Goal: Task Accomplishment & Management: Use online tool/utility

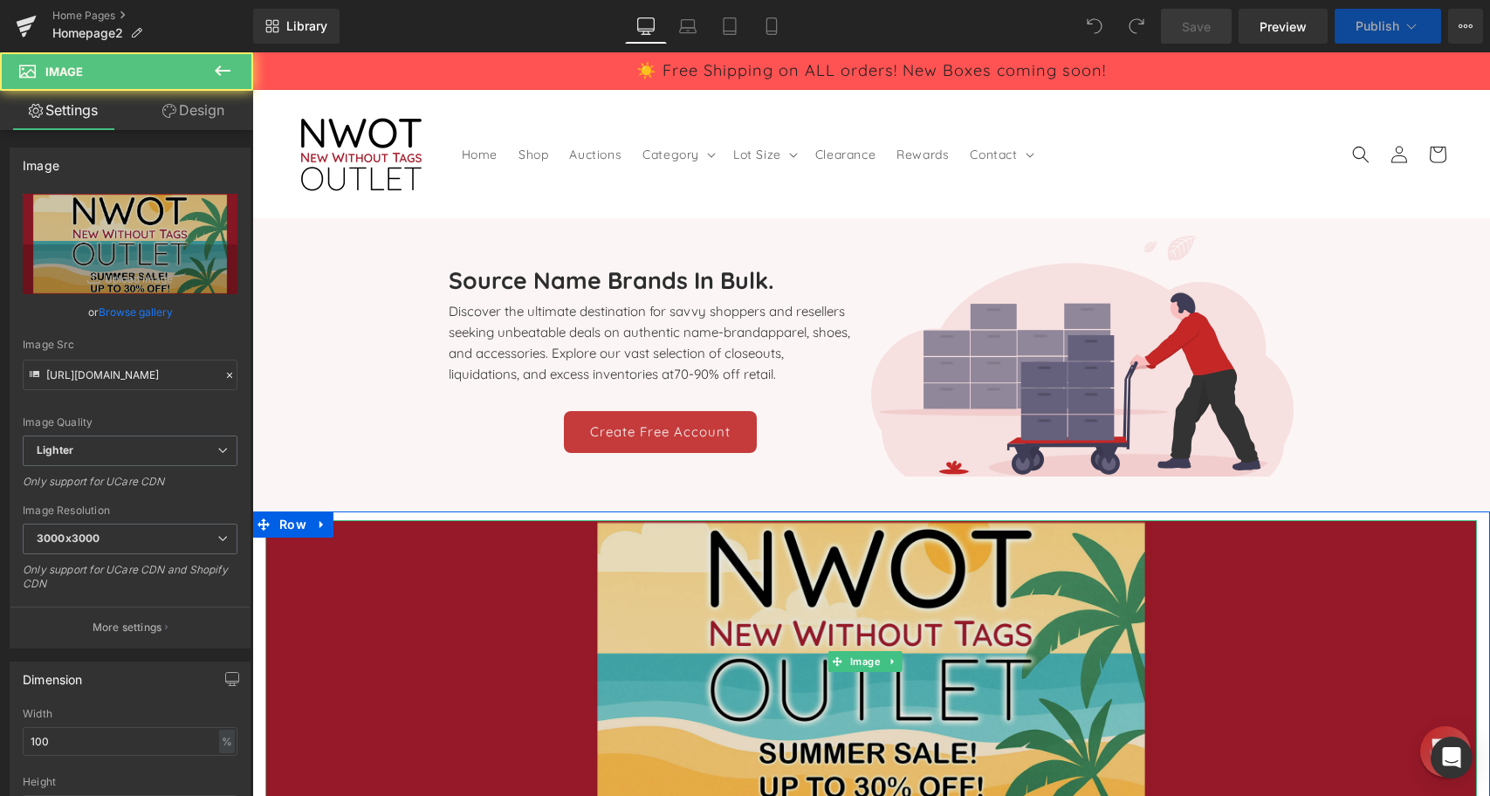
click at [969, 665] on img at bounding box center [871, 662] width 1212 height 284
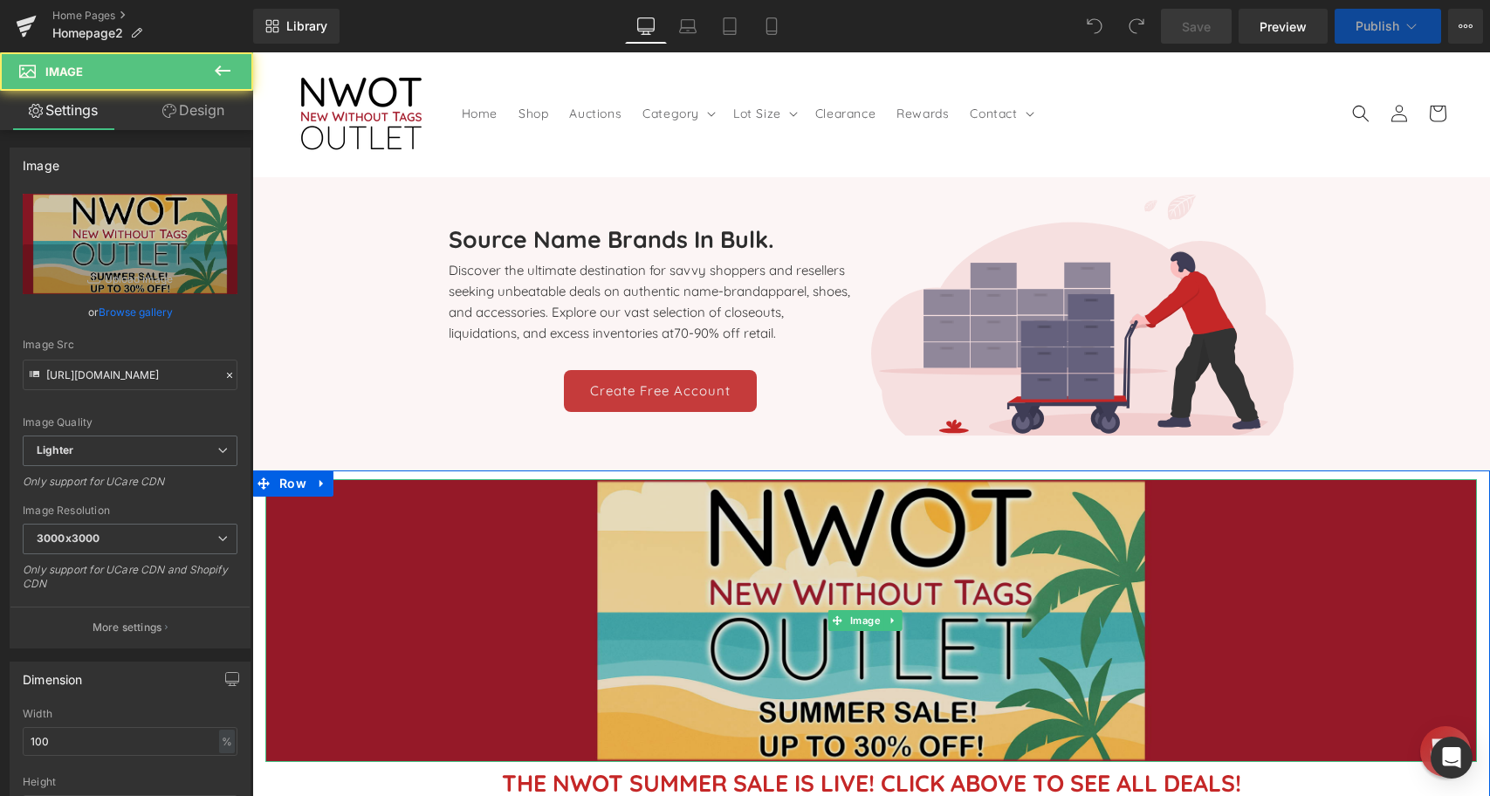
scroll to position [87, 0]
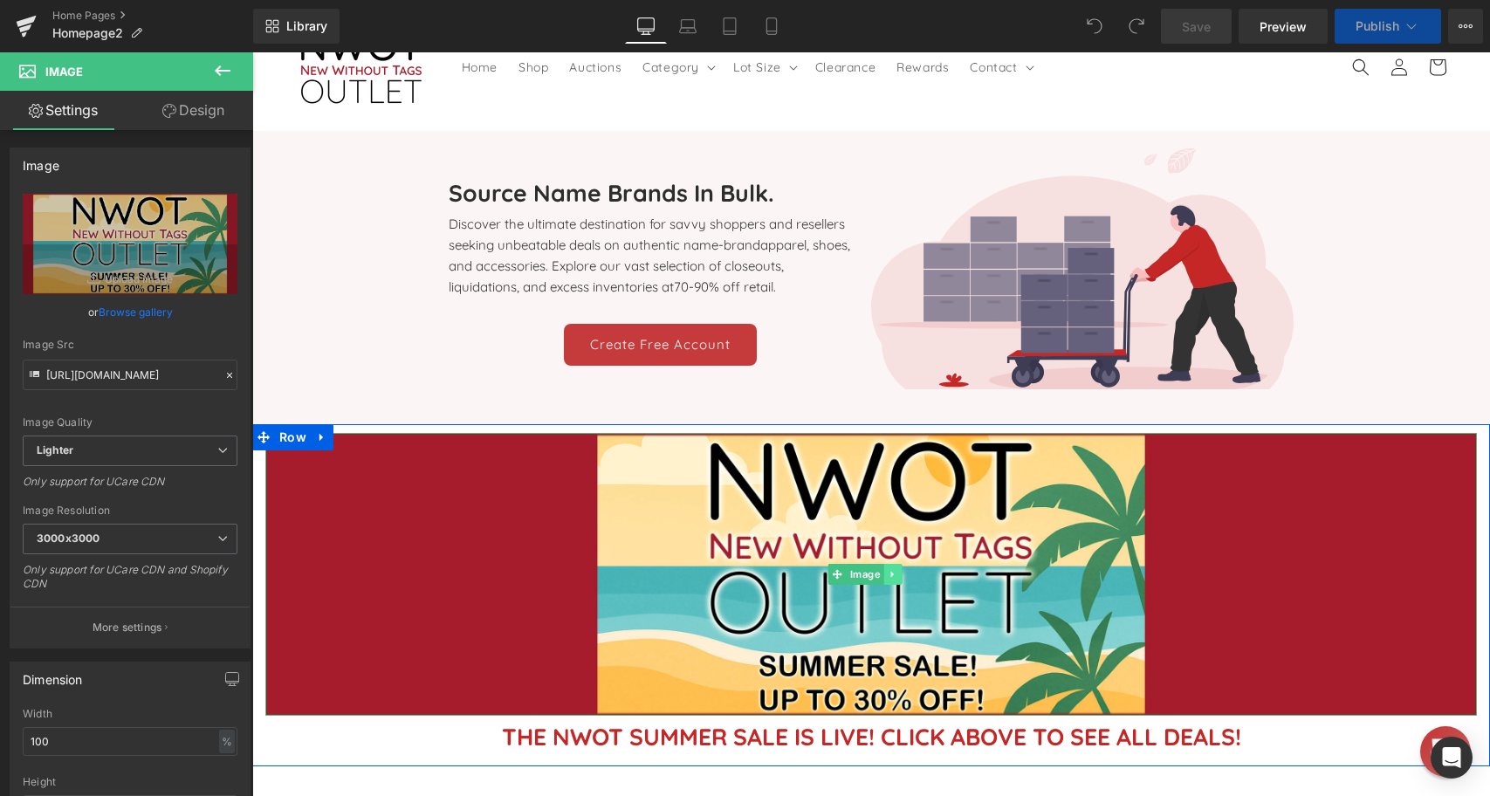
click at [889, 569] on icon at bounding box center [893, 574] width 10 height 10
click at [902, 571] on icon at bounding box center [901, 574] width 10 height 10
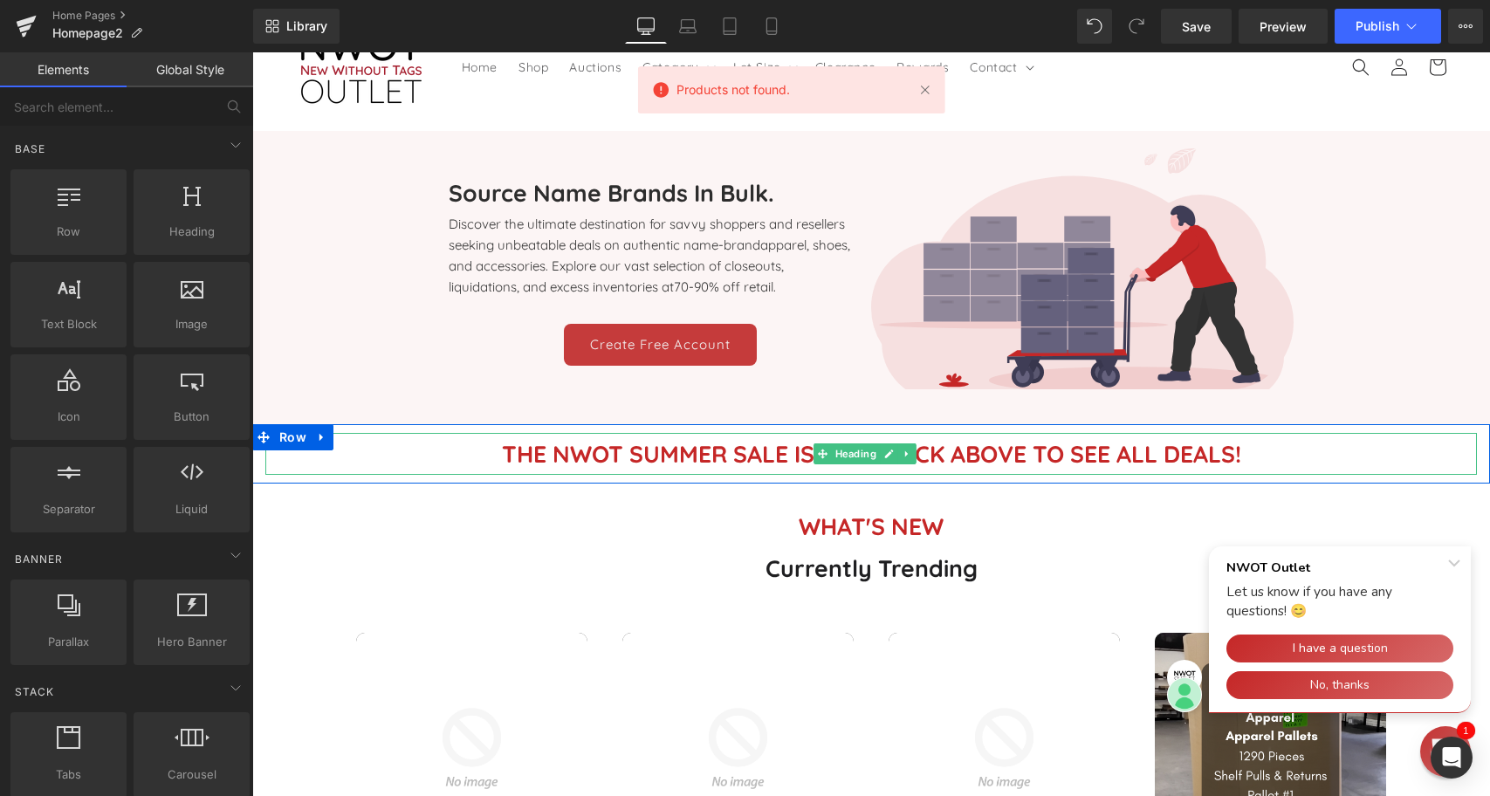
click at [937, 456] on h1 "THE NWOT SUMMER SALE IS LIVE! CLICK ABOVE TO SEE ALL DEALS!" at bounding box center [871, 454] width 1212 height 42
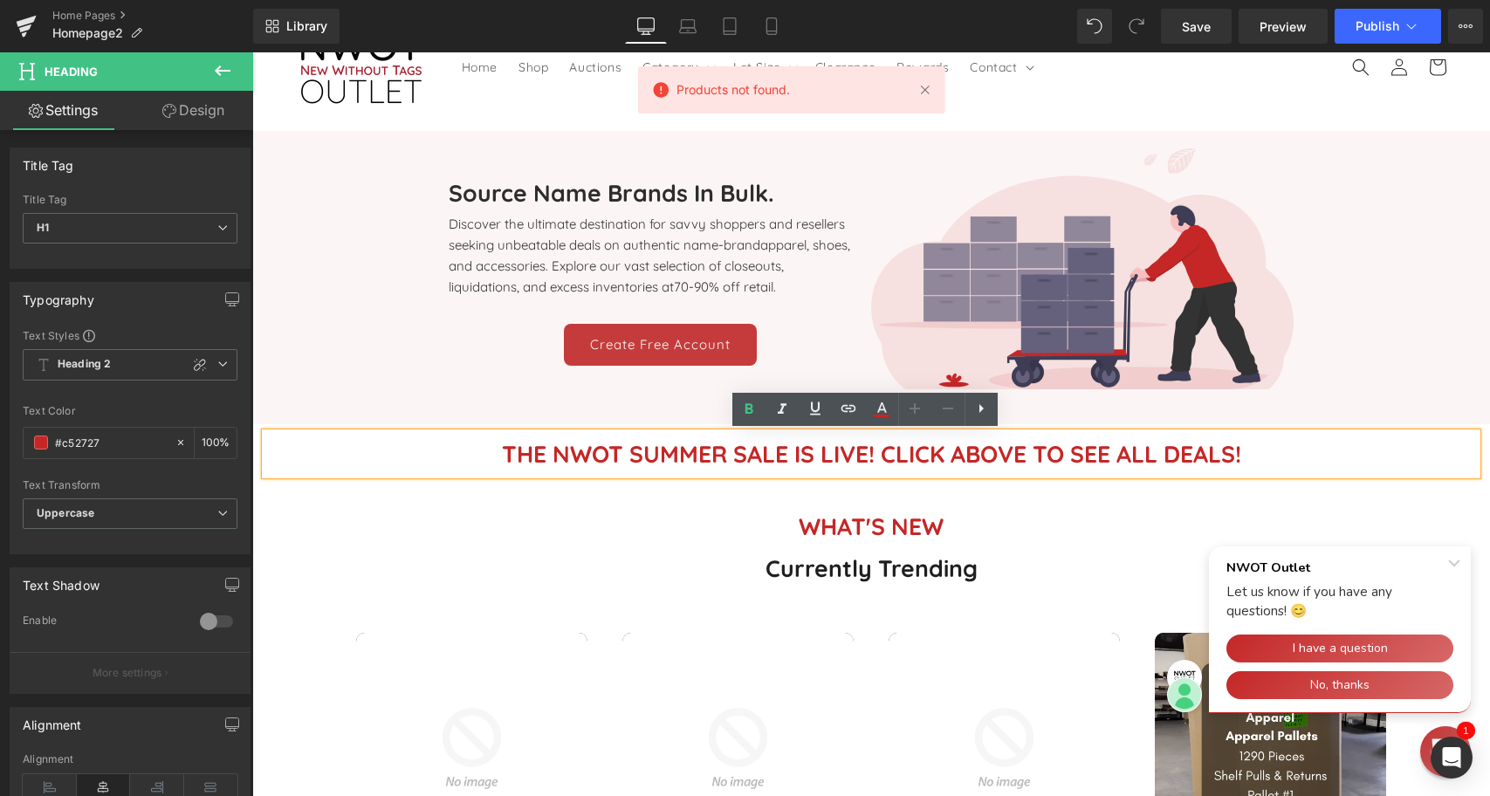
click at [992, 452] on h1 "THE NWOT SUMMER SALE IS LIVE! CLICK ABOVE TO SEE ALL DEALS!" at bounding box center [871, 454] width 1212 height 42
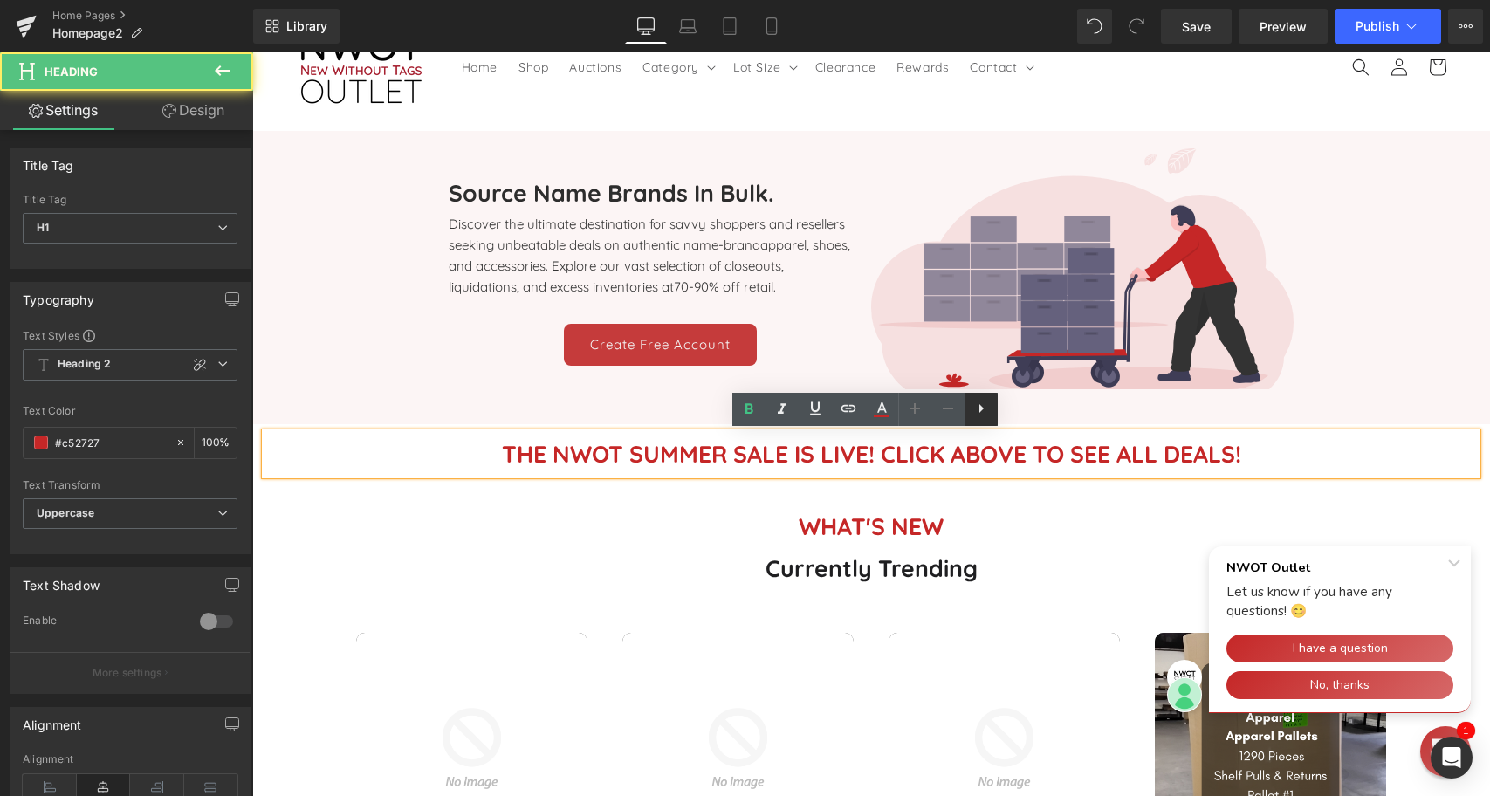
click at [985, 407] on icon at bounding box center [981, 408] width 21 height 21
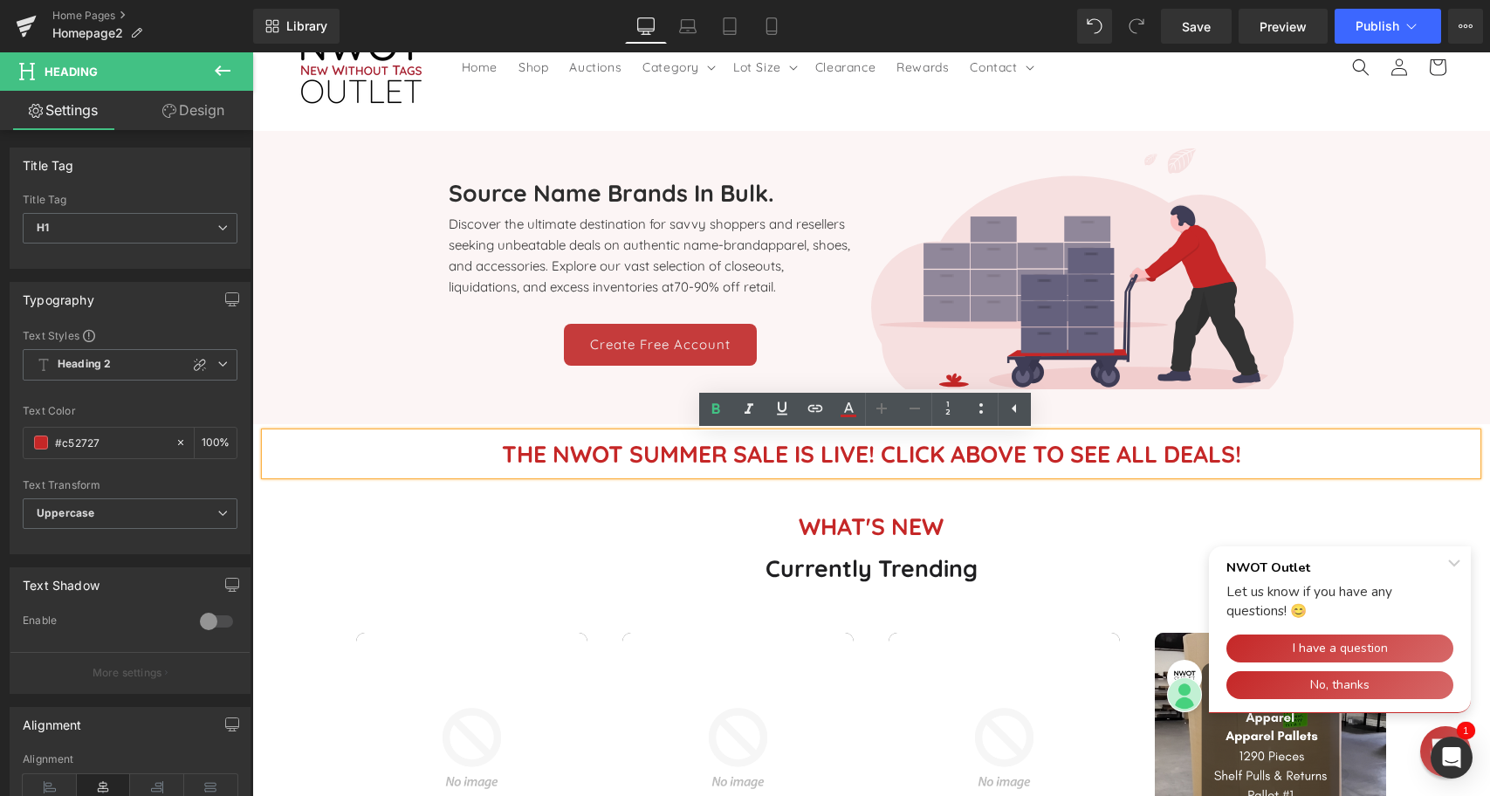
click at [1186, 451] on h1 "THE NWOT SUMMER SALE IS LIVE! CLICK ABOVE TO SEE ALL DEALS!" at bounding box center [871, 454] width 1212 height 42
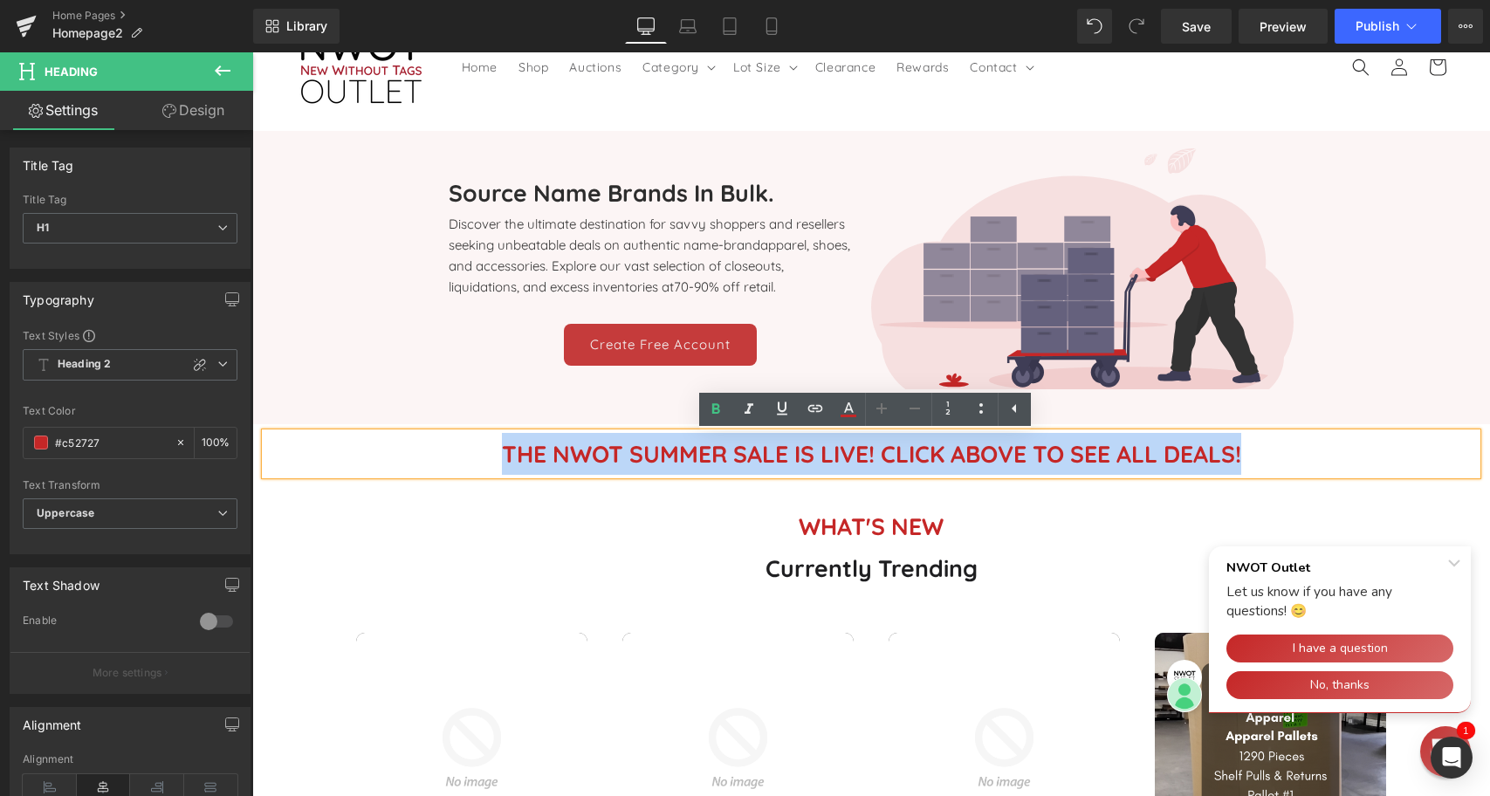
drag, startPoint x: 1251, startPoint y: 455, endPoint x: 489, endPoint y: 456, distance: 762.0
click at [489, 456] on h1 "THE NWOT SUMMER SALE IS LIVE! CLICK ABOVE TO SEE ALL DEALS!" at bounding box center [871, 454] width 1212 height 42
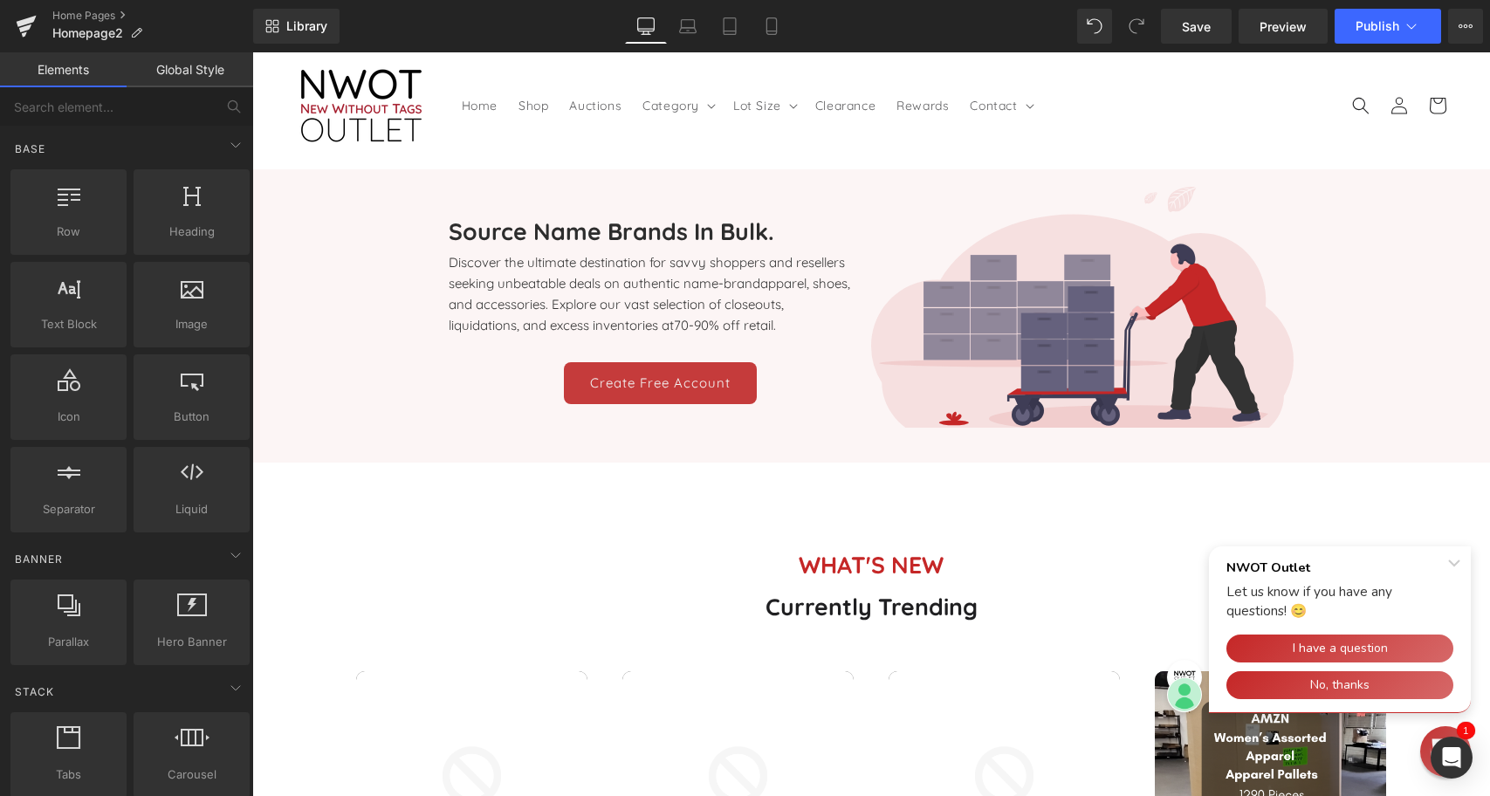
scroll to position [87, 0]
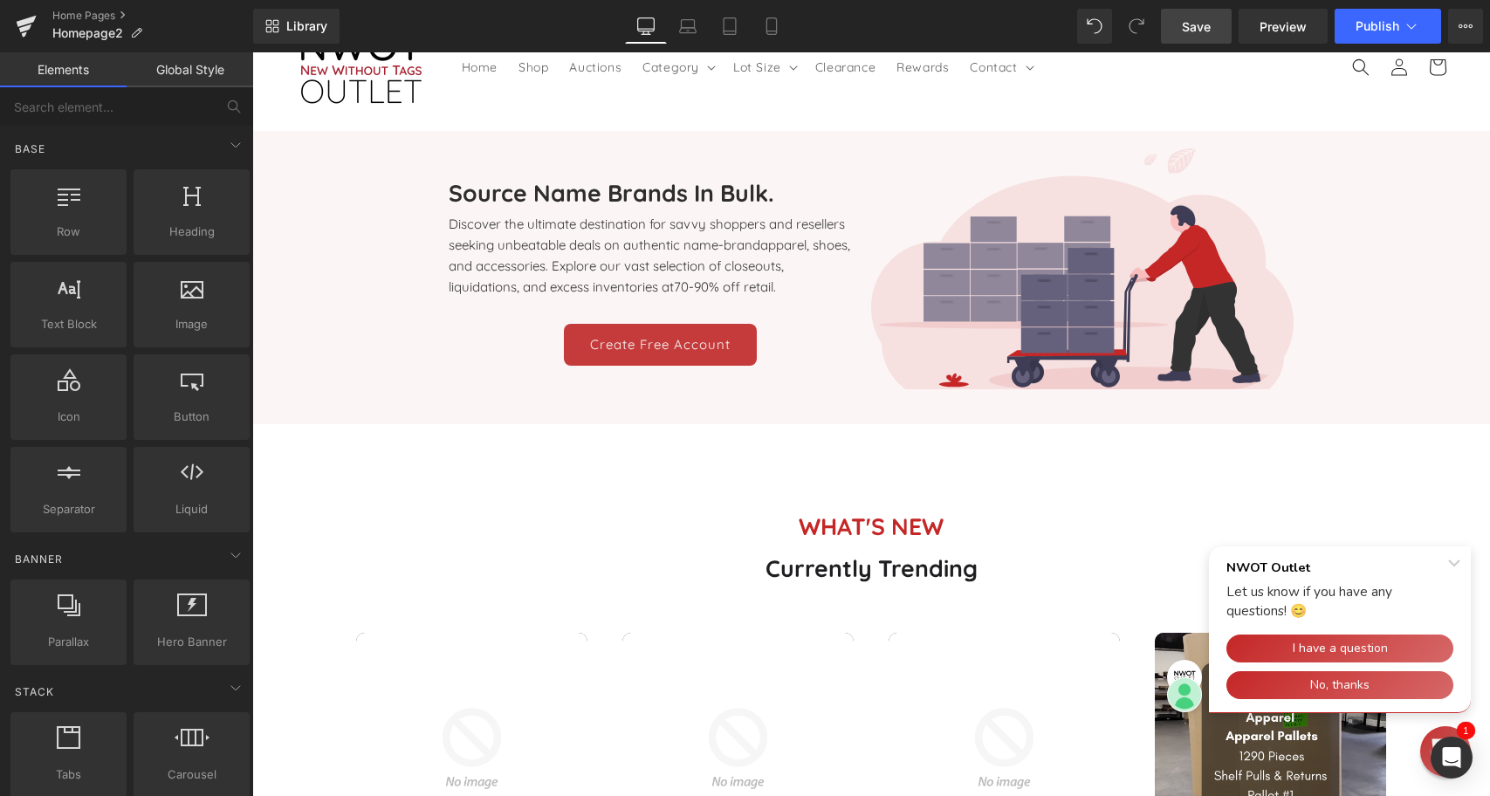
click at [1198, 22] on span "Save" at bounding box center [1196, 26] width 29 height 18
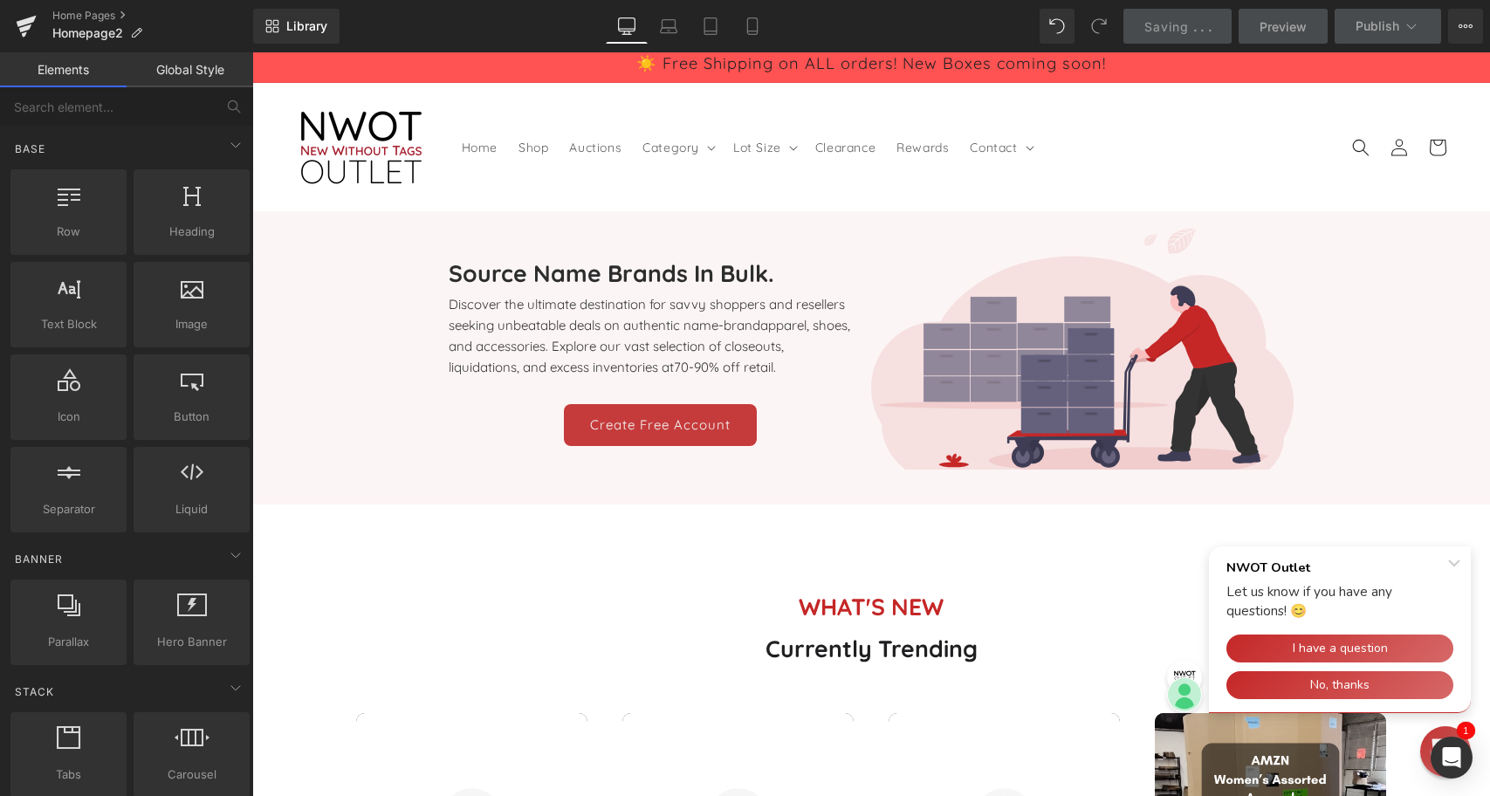
scroll to position [0, 0]
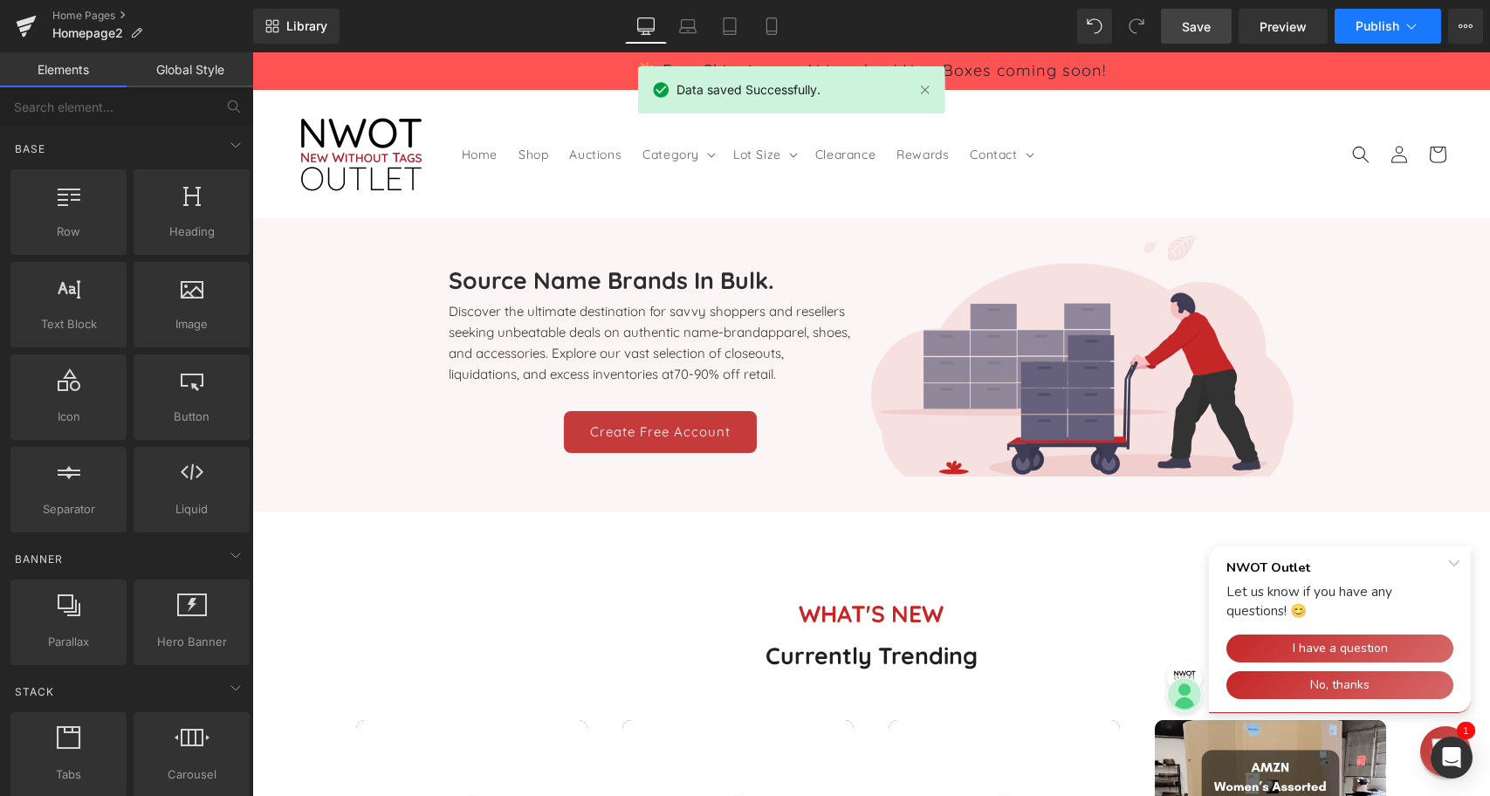
click at [1378, 24] on span "Publish" at bounding box center [1378, 26] width 44 height 14
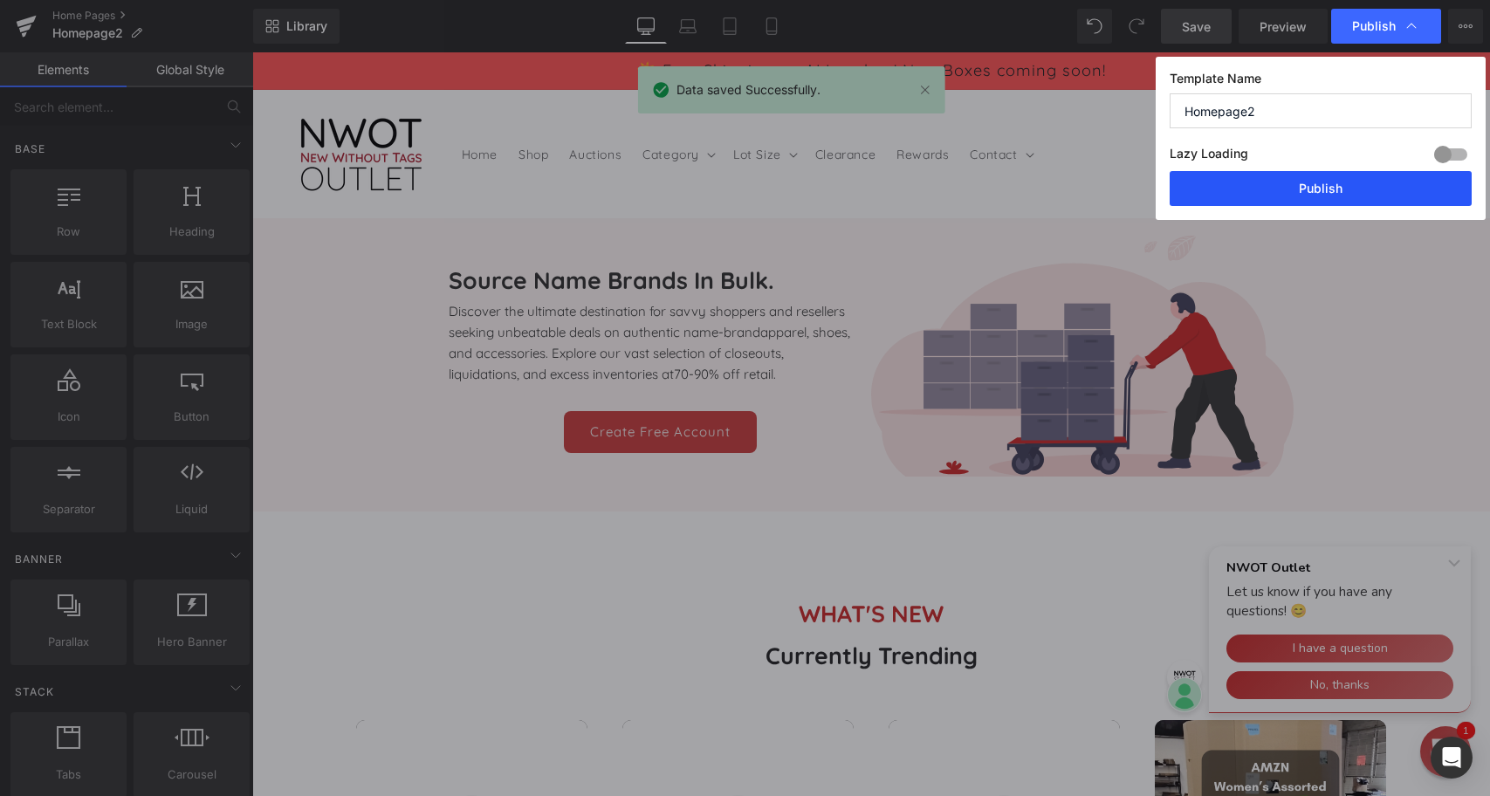
click at [1328, 189] on button "Publish" at bounding box center [1321, 188] width 302 height 35
